Goal: Communication & Community: Participate in discussion

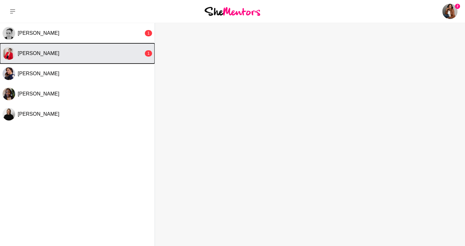
click at [53, 55] on div "[PERSON_NAME]" at bounding box center [81, 53] width 126 height 6
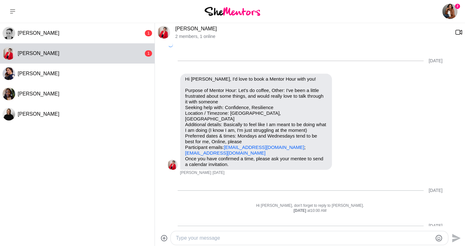
scroll to position [325, 0]
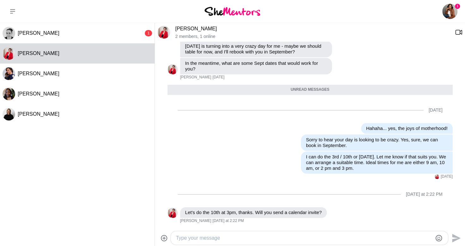
click at [240, 236] on textarea "Type your message" at bounding box center [304, 238] width 256 height 8
type textarea "S"
click at [270, 238] on textarea "[DATE] works well. Could we do 4pm instead? I can send through an invitation." at bounding box center [304, 238] width 256 height 8
type textarea "[DATE] works well. Could we do 4 pm instead? I can send through an invitation."
click at [456, 236] on icon "Send" at bounding box center [455, 238] width 10 height 10
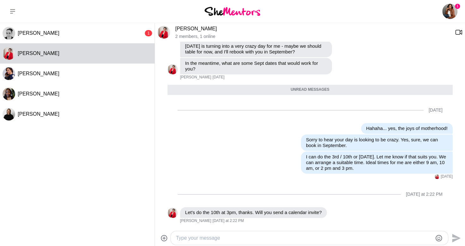
scroll to position [350, 0]
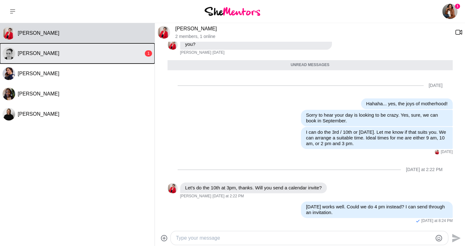
click at [49, 52] on div "[PERSON_NAME]" at bounding box center [81, 53] width 126 height 6
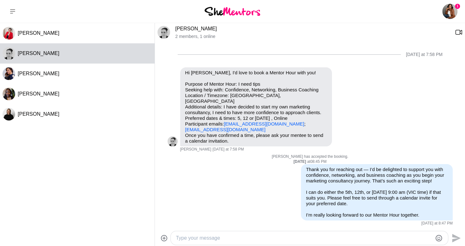
scroll to position [142, 0]
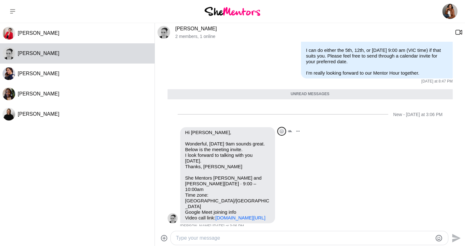
click at [280, 131] on icon "Open Reaction Selector" at bounding box center [282, 131] width 4 height 4
click at [213, 113] on button "Select Reaction: Heart" at bounding box center [216, 117] width 13 height 13
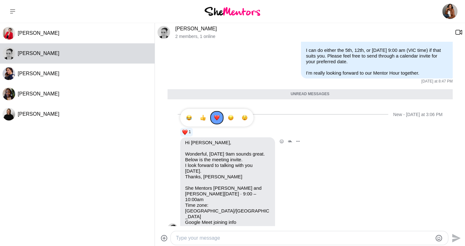
scroll to position [152, 0]
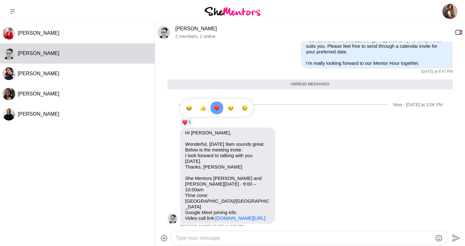
click at [276, 238] on textarea "Type your message" at bounding box center [304, 238] width 256 height 8
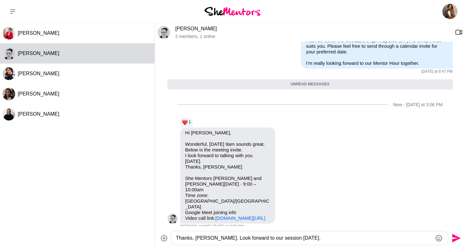
click at [215, 237] on textarea "Thanks, [PERSON_NAME]. Look forward to our session [DATE]." at bounding box center [304, 238] width 256 height 8
click at [312, 236] on textarea "Thanks, [PERSON_NAME]. Looking forward to our session [DATE]." at bounding box center [304, 238] width 256 height 8
type textarea "Thanks, [PERSON_NAME]. Looking forward to our session [DATE]."
click at [453, 238] on icon "Send" at bounding box center [455, 238] width 10 height 10
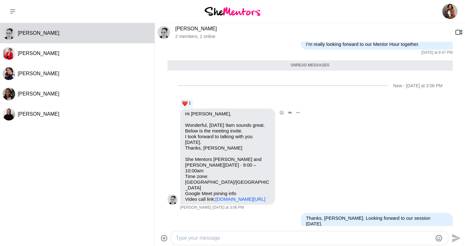
drag, startPoint x: 209, startPoint y: 194, endPoint x: 180, endPoint y: 114, distance: 84.9
click at [180, 114] on div "Hi [PERSON_NAME], Wonderful, [DATE] 9am sounds great. Below is the meeting invi…" at bounding box center [227, 156] width 95 height 96
copy div "Hi [PERSON_NAME], Wonderful, [DATE] 9am sounds great. Below is the meeting invi…"
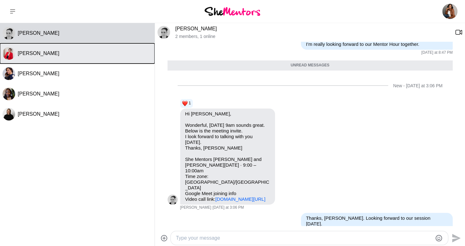
click at [47, 52] on div "[PERSON_NAME]" at bounding box center [85, 53] width 134 height 6
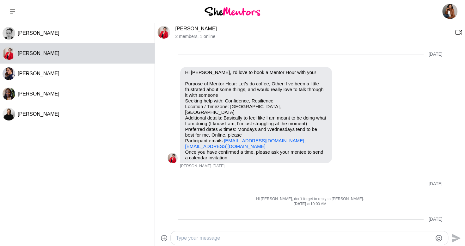
scroll to position [0, 0]
drag, startPoint x: 247, startPoint y: 147, endPoint x: 181, endPoint y: 148, distance: 65.4
click at [181, 148] on div "Hi [PERSON_NAME], I'd love to book a Mentor Hour with you! Purpose of Mentor Ho…" at bounding box center [256, 115] width 152 height 96
copy link "[EMAIL_ADDRESS][DOMAIN_NAME]"
drag, startPoint x: 199, startPoint y: 28, endPoint x: 184, endPoint y: 29, distance: 15.2
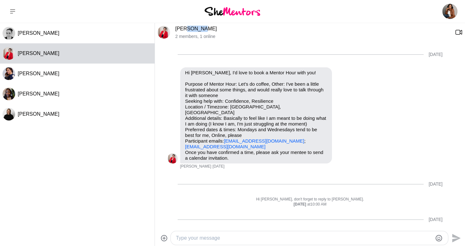
click at [184, 29] on p "[PERSON_NAME]" at bounding box center [312, 29] width 274 height 6
copy link "[PERSON_NAME]"
